Goal: Information Seeking & Learning: Understand process/instructions

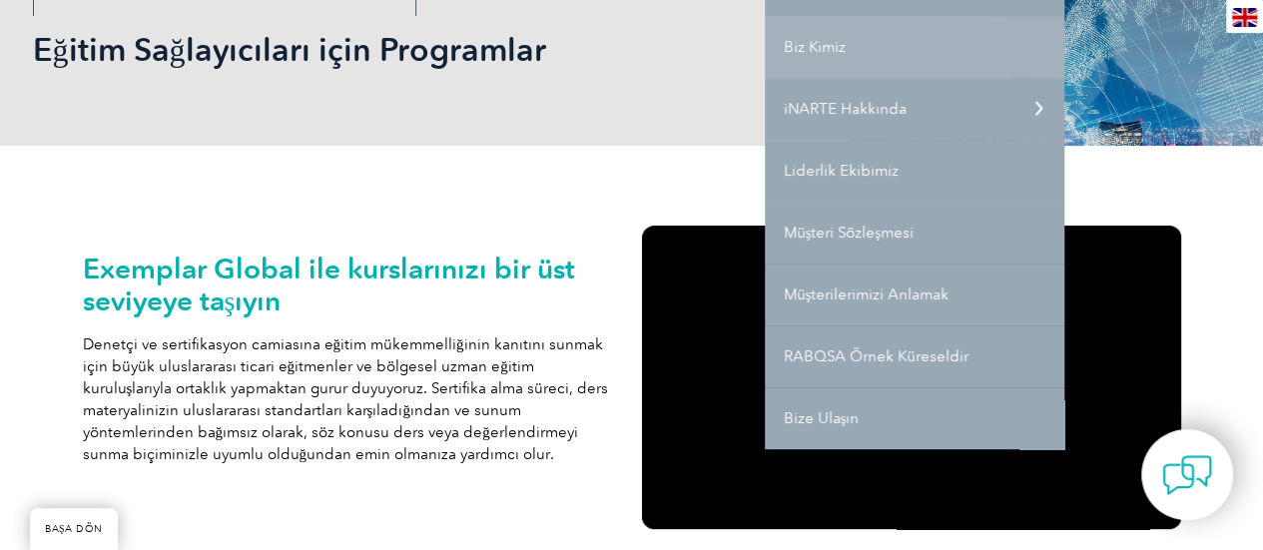
scroll to position [307, 0]
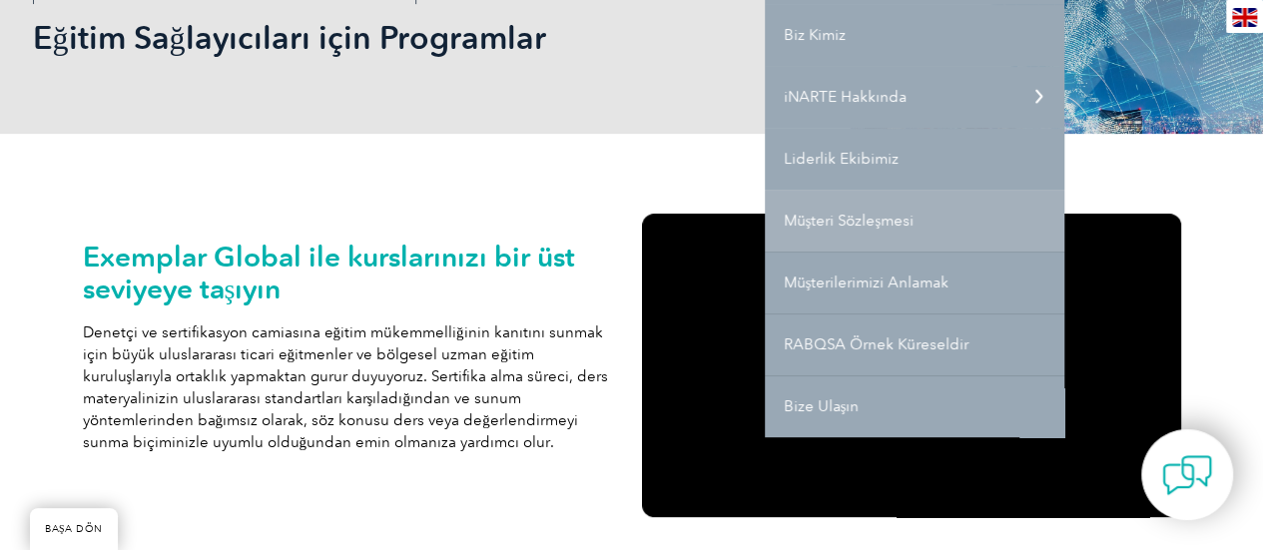
click at [884, 234] on link "Müşteri Sözleşmesi" at bounding box center [914, 221] width 299 height 62
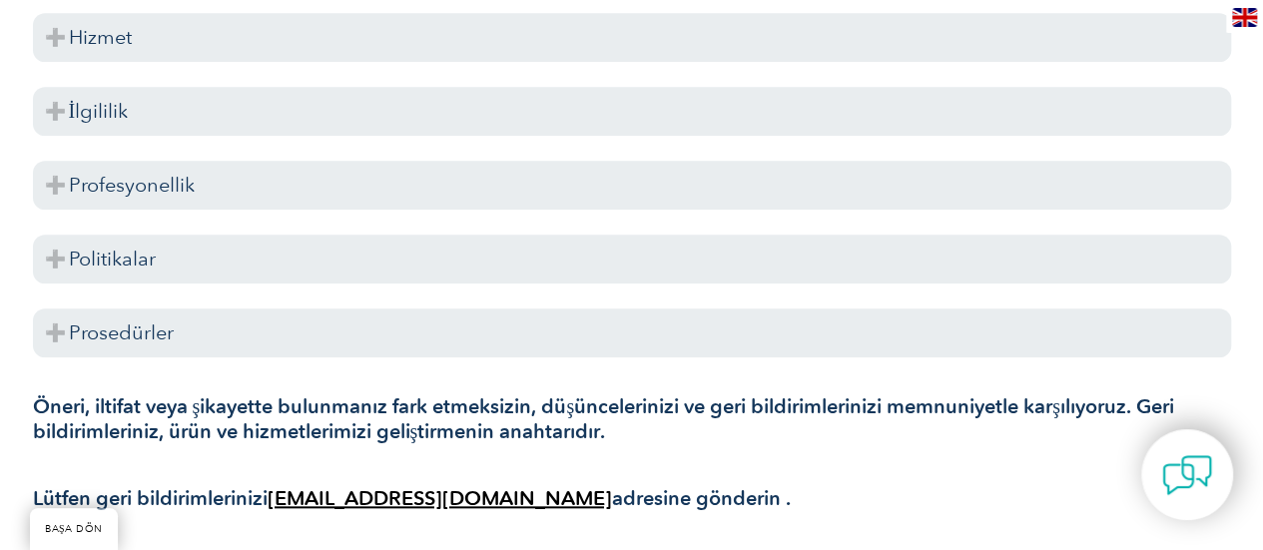
scroll to position [825, 0]
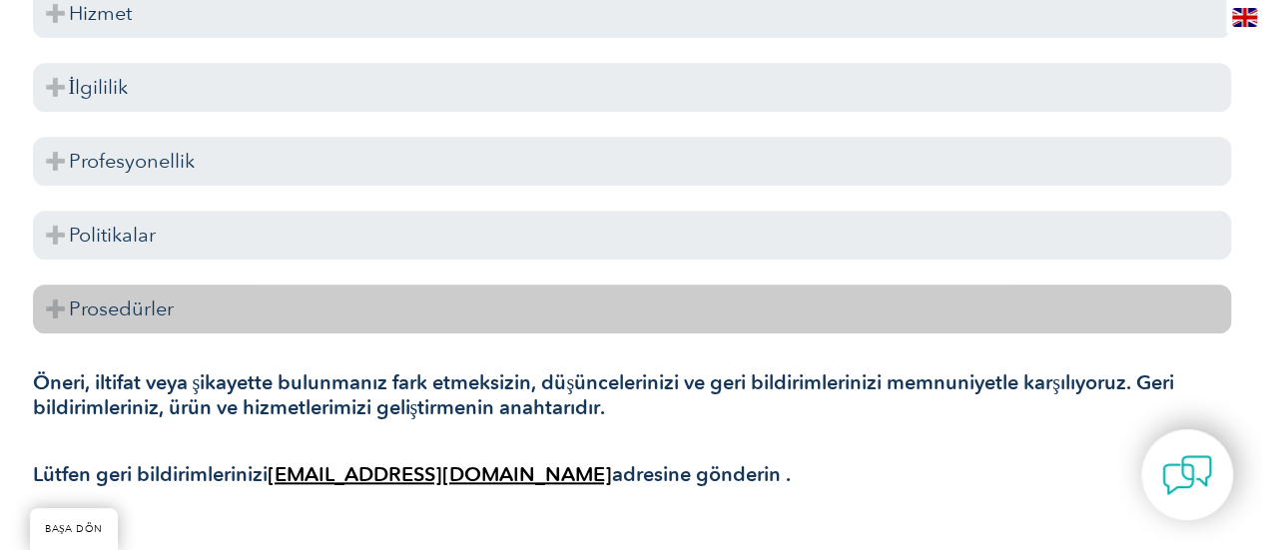
click at [60, 314] on h3 "Prosedürler" at bounding box center [632, 308] width 1198 height 49
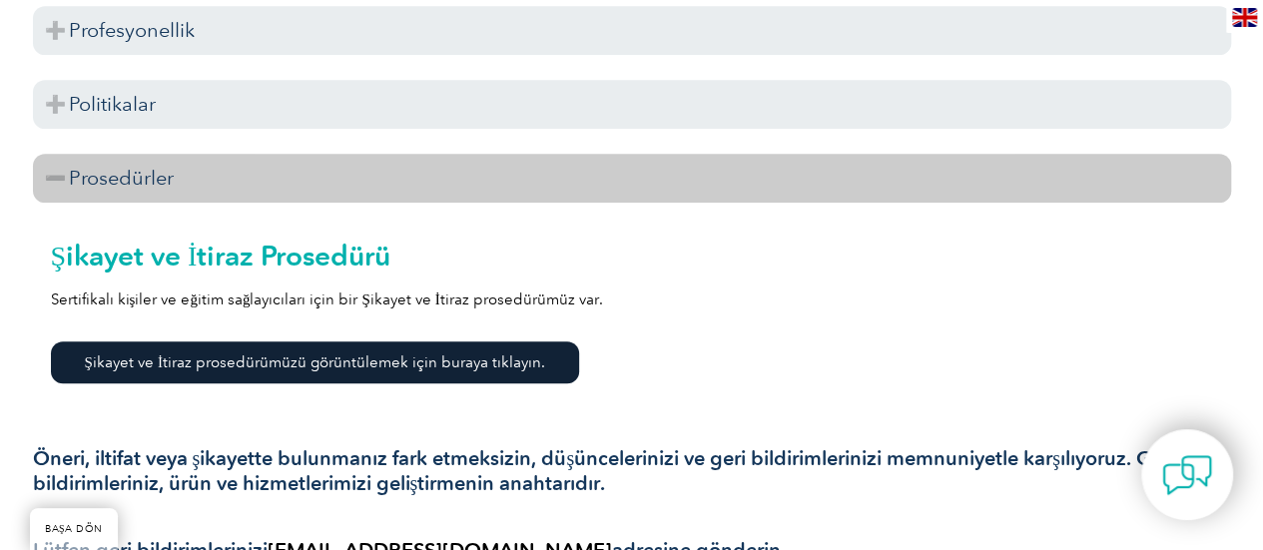
scroll to position [955, 0]
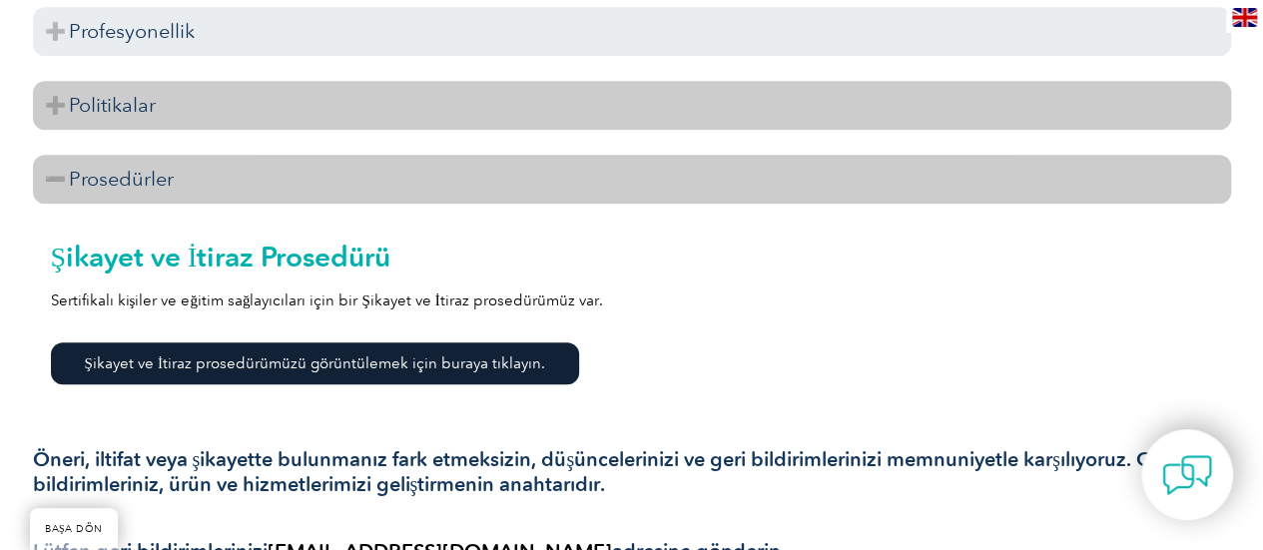
click at [53, 113] on h3 "Politikalar" at bounding box center [632, 105] width 1198 height 49
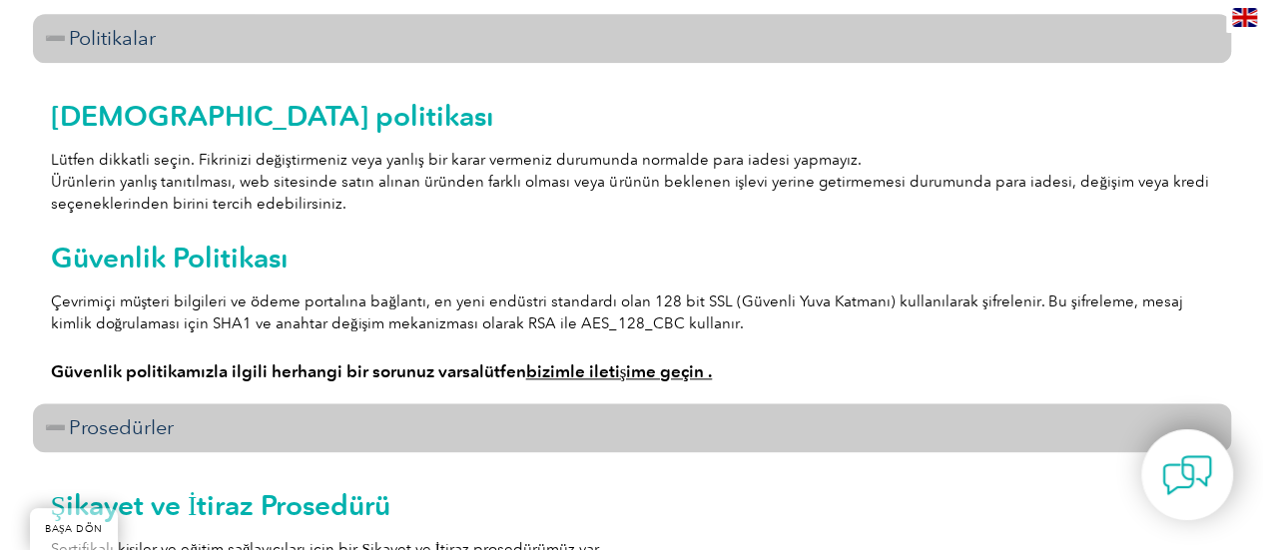
scroll to position [1025, 0]
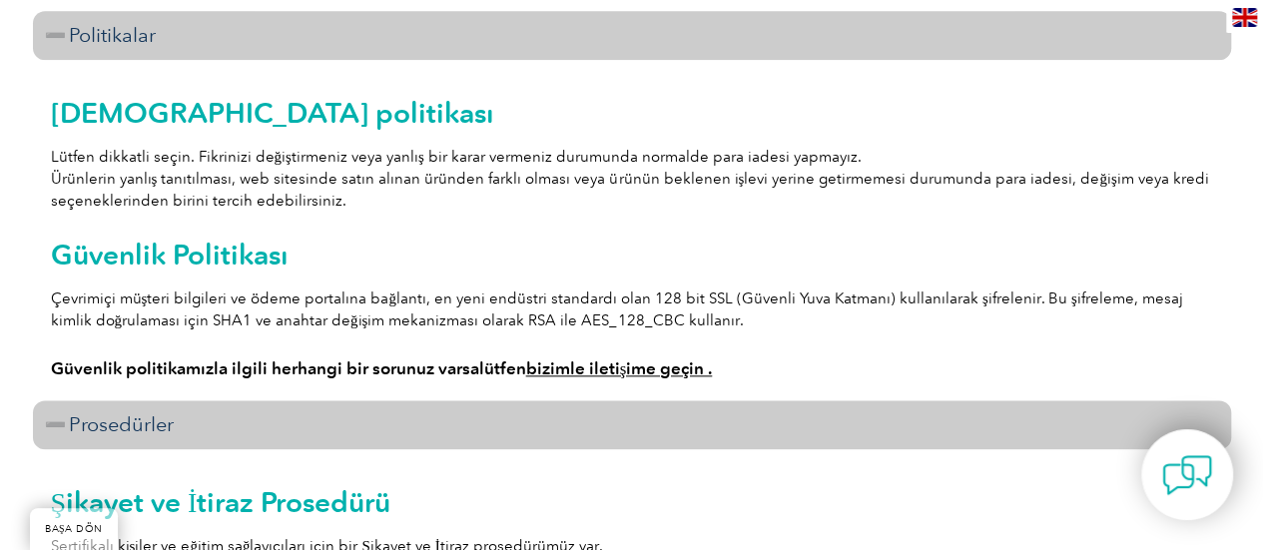
click at [50, 38] on h3 "Politikalar" at bounding box center [632, 35] width 1198 height 49
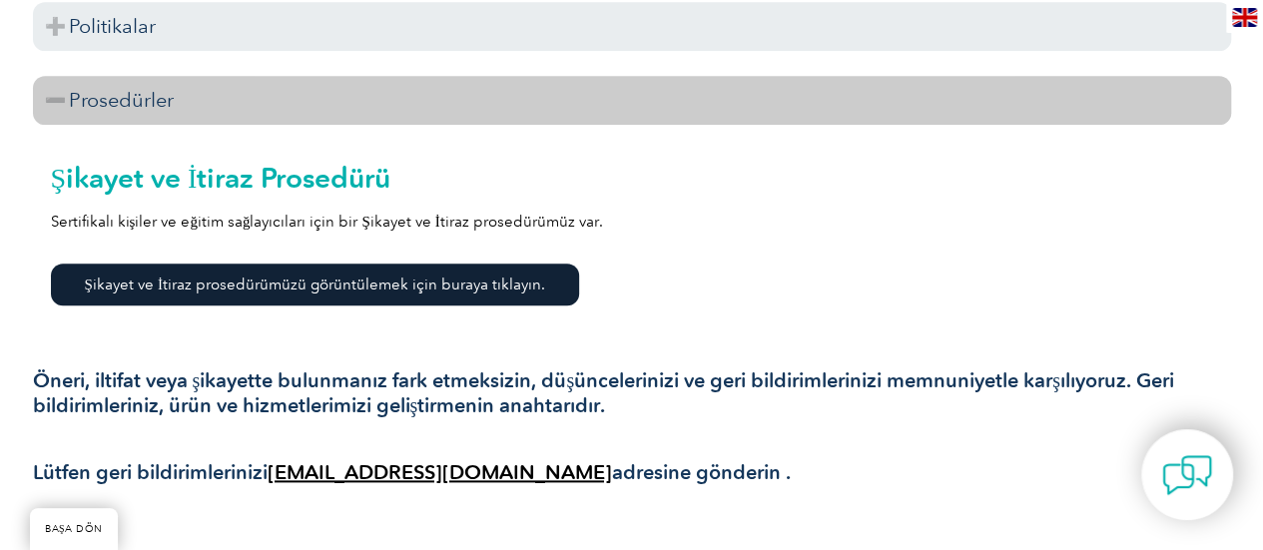
scroll to position [1027, 0]
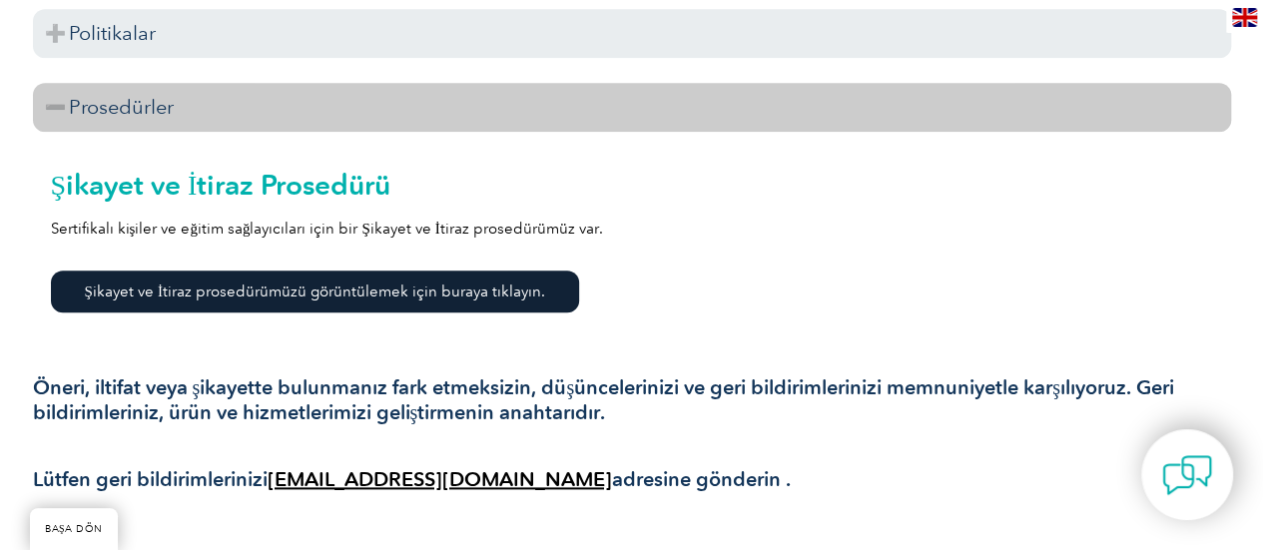
click at [56, 113] on h3 "Prosedürler" at bounding box center [632, 107] width 1198 height 49
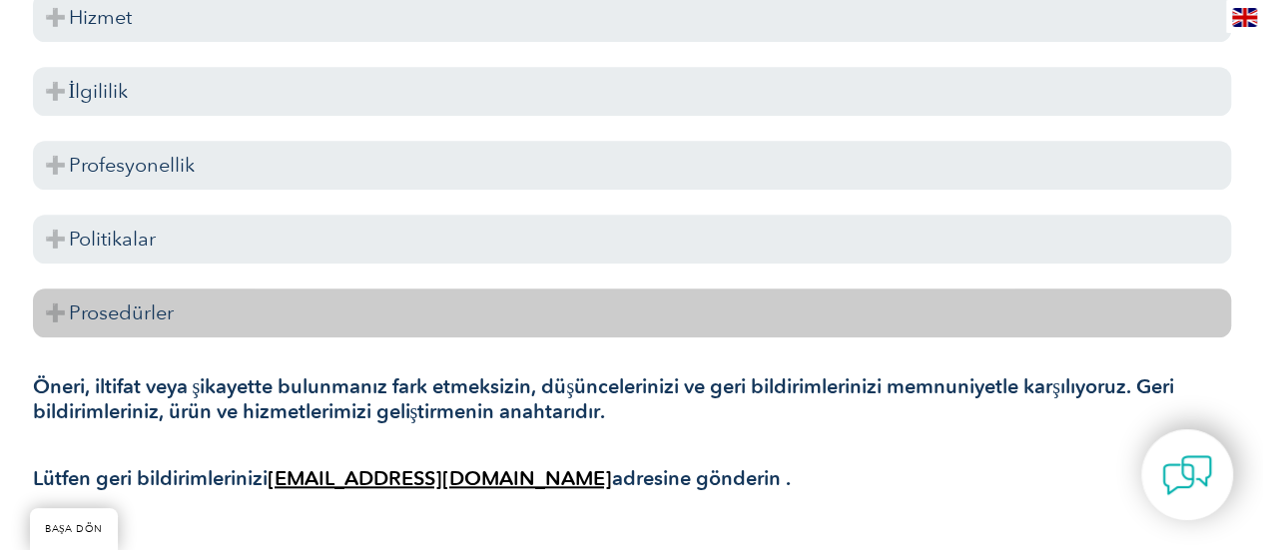
scroll to position [819, 0]
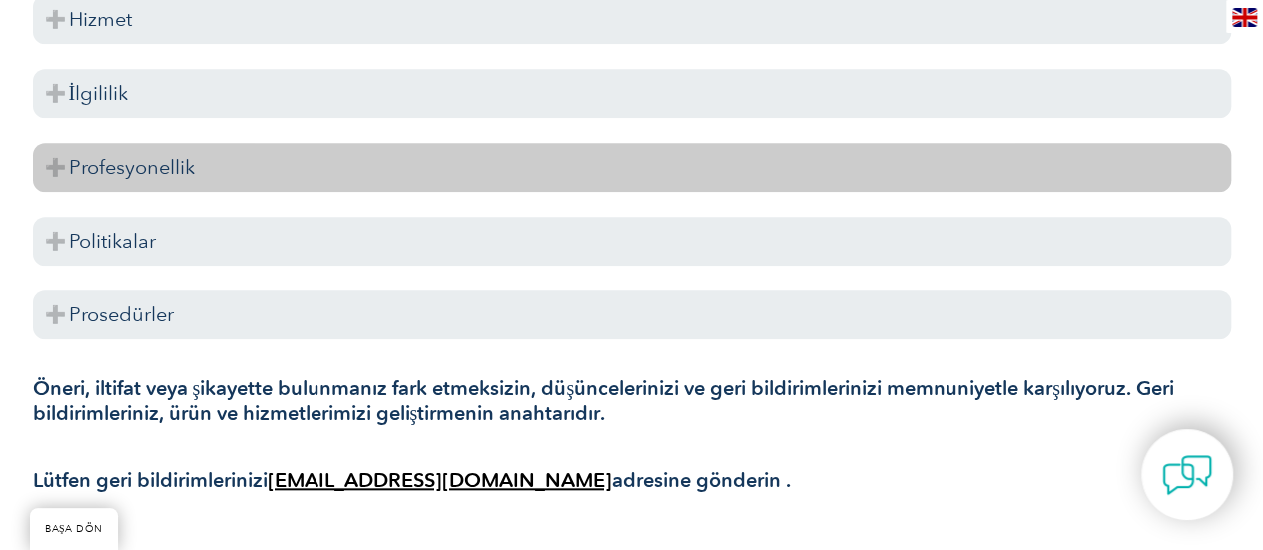
click at [58, 170] on h3 "Profesyonellik" at bounding box center [632, 167] width 1198 height 49
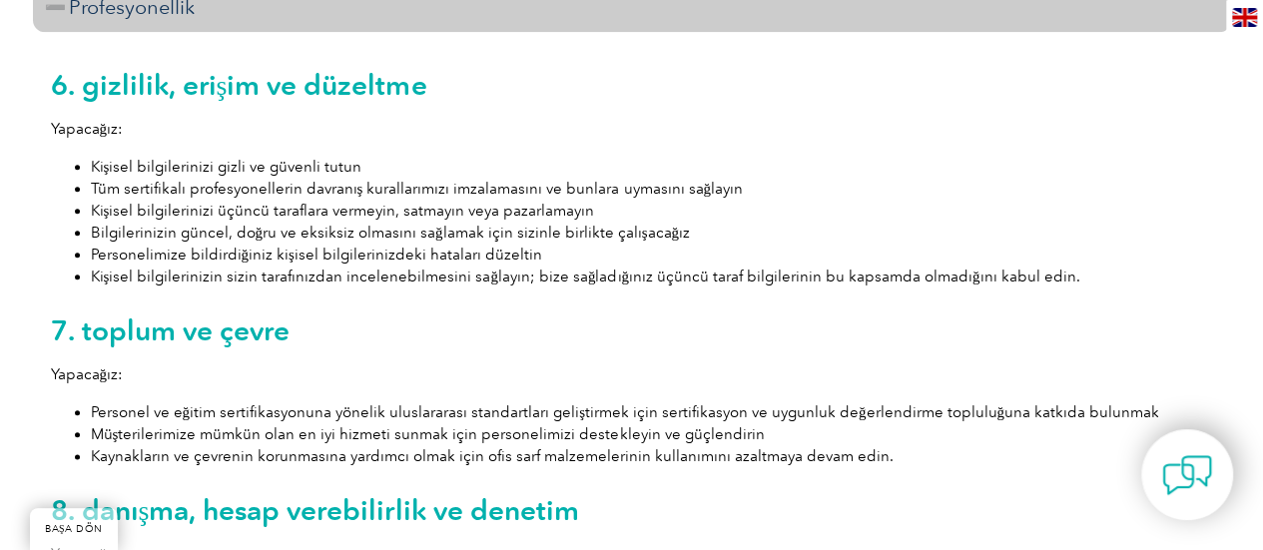
scroll to position [978, 0]
click at [52, 20] on h3 "Profesyonellik" at bounding box center [632, 8] width 1198 height 49
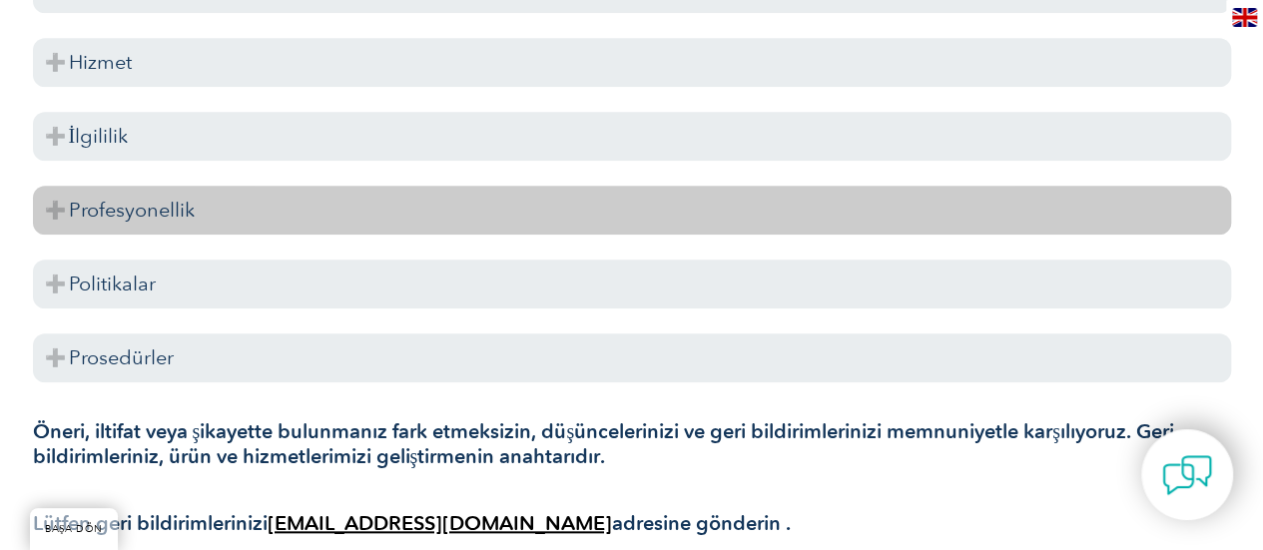
scroll to position [769, 0]
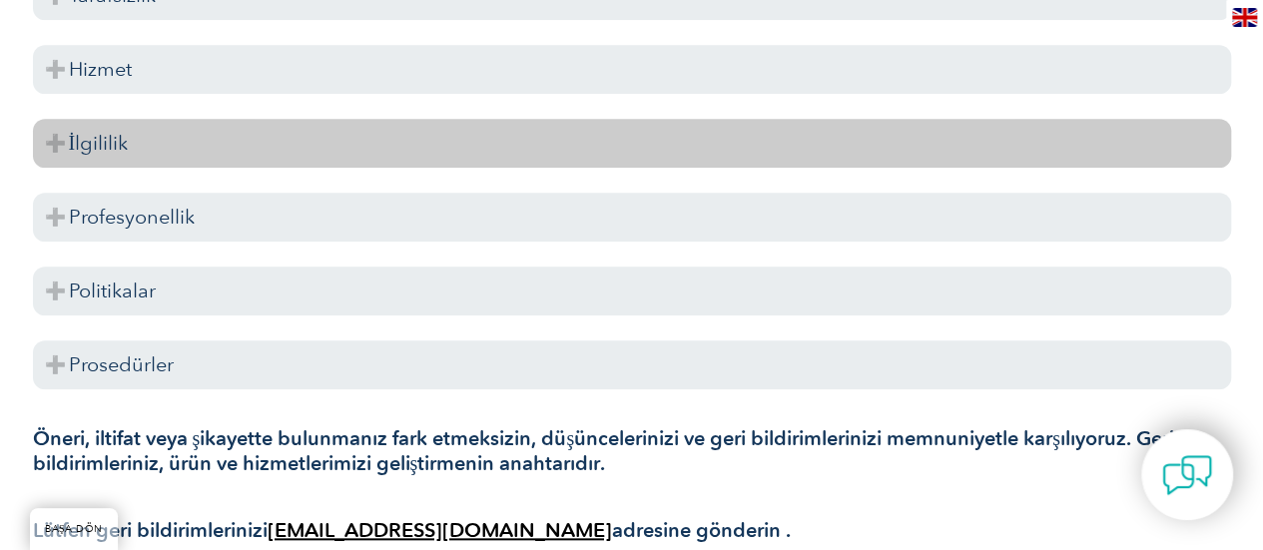
click at [62, 143] on h3 "İlgililik" at bounding box center [632, 143] width 1198 height 49
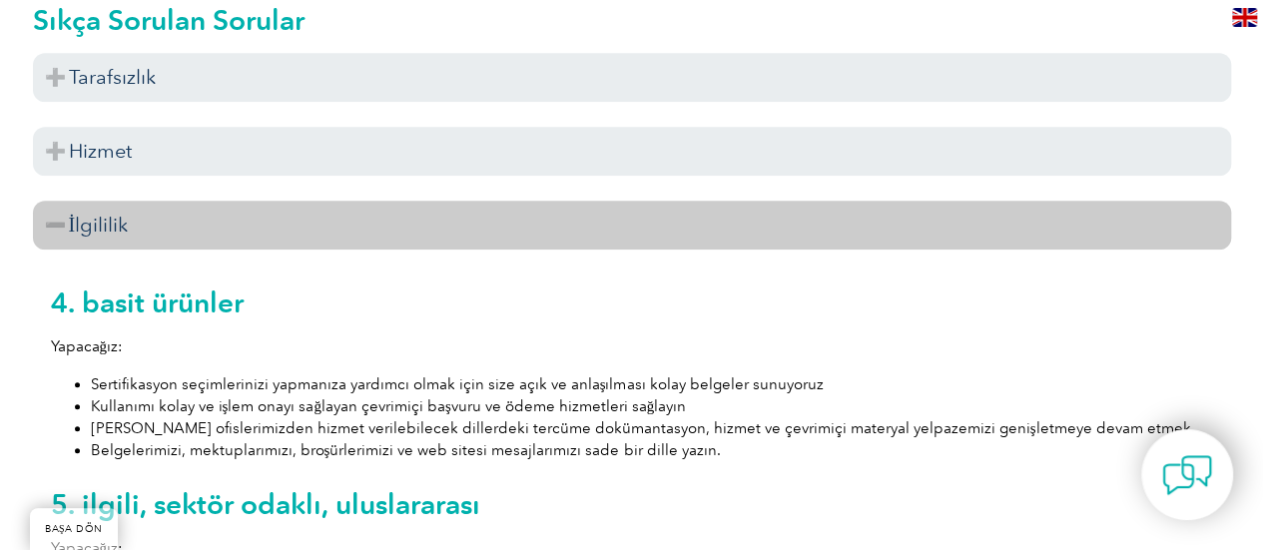
scroll to position [687, 0]
click at [64, 230] on h3 "İlgililik" at bounding box center [632, 226] width 1198 height 49
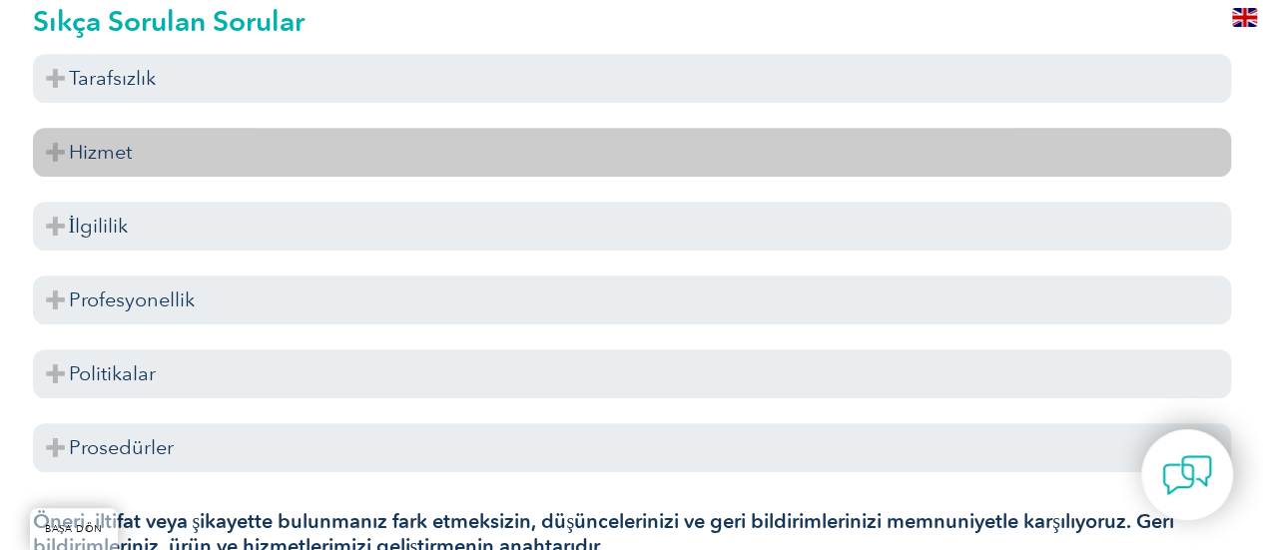
click at [54, 147] on h3 "Hizmet" at bounding box center [632, 152] width 1198 height 49
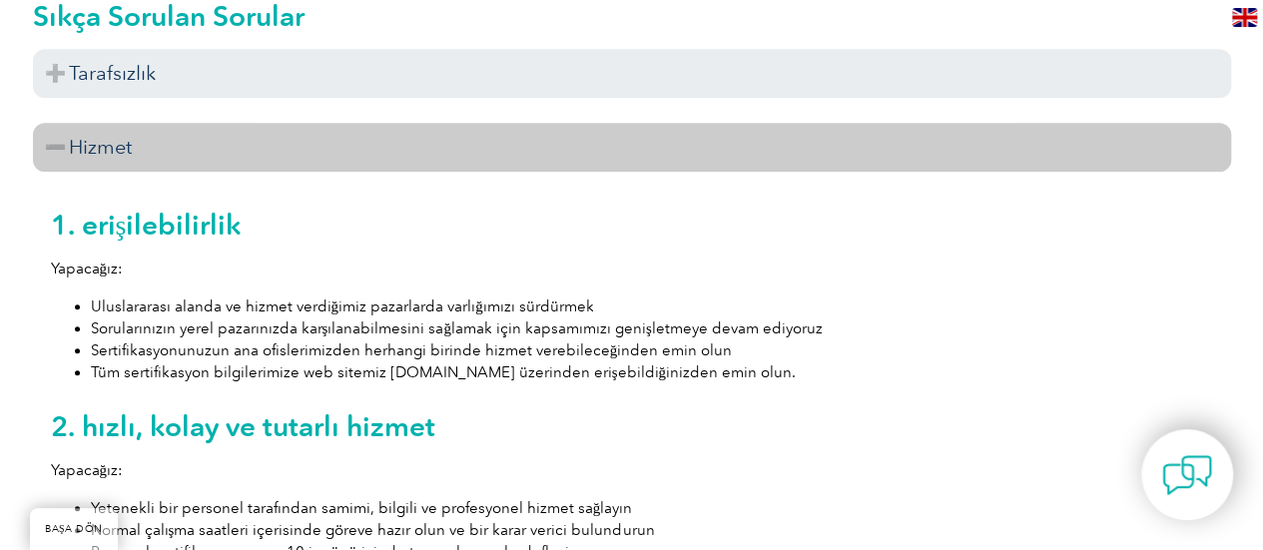
scroll to position [765, 0]
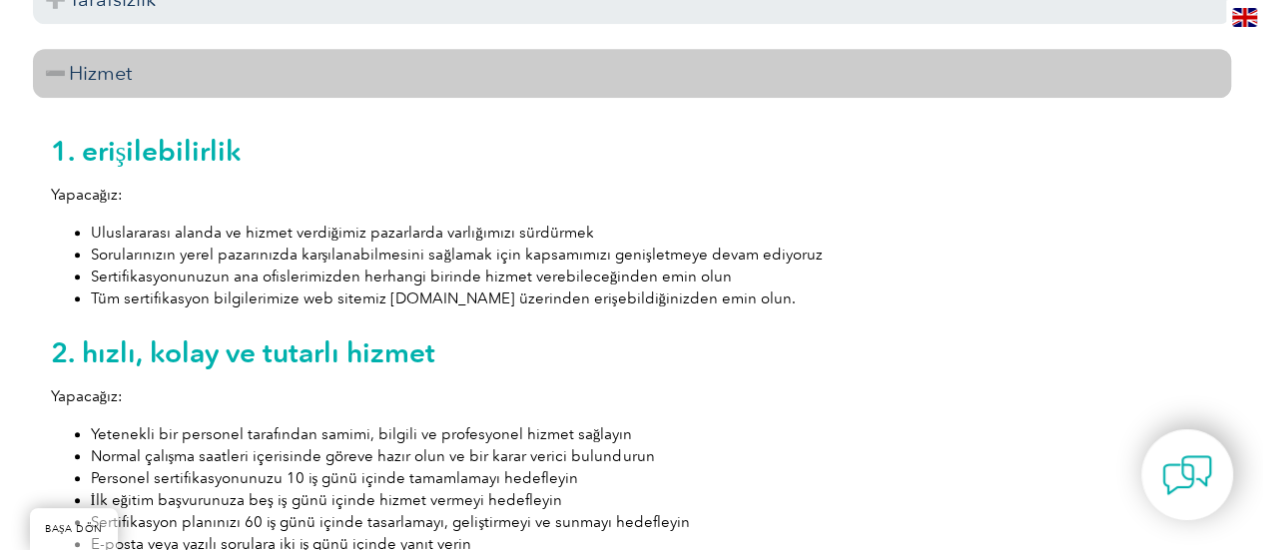
click at [56, 76] on h3 "Hizmet" at bounding box center [632, 73] width 1198 height 49
